Goal: Transaction & Acquisition: Purchase product/service

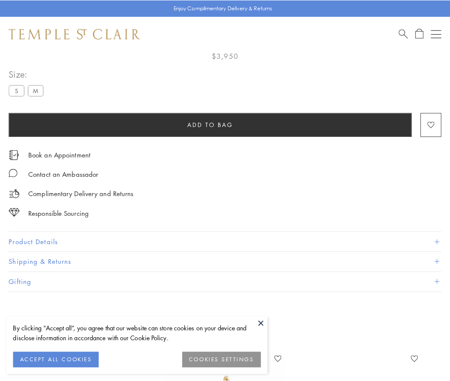
scroll to position [51, 0]
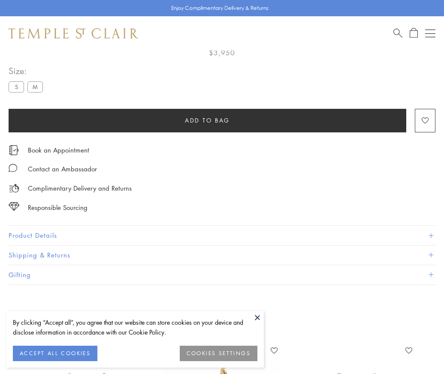
click at [207, 120] on span "Add to bag" at bounding box center [207, 120] width 45 height 9
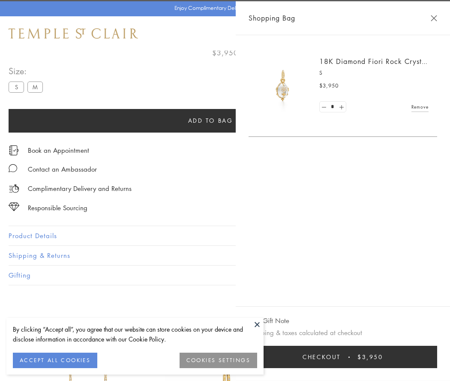
click at [349, 357] on button "Checkout $3,950" at bounding box center [343, 357] width 189 height 22
